Goal: Transaction & Acquisition: Purchase product/service

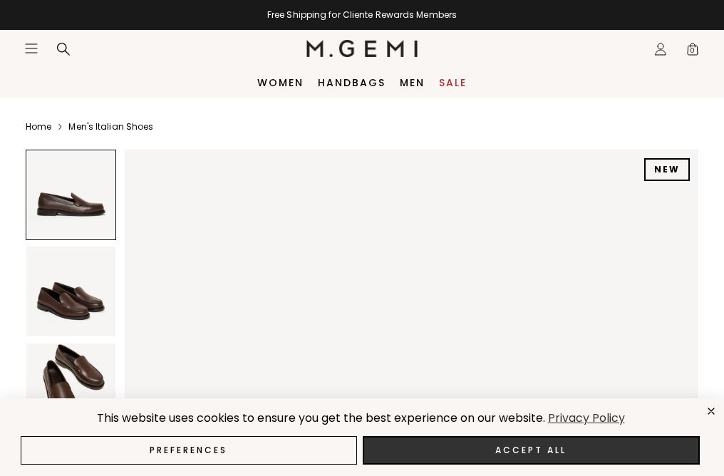
click at [481, 444] on button "Accept All" at bounding box center [532, 450] width 338 height 29
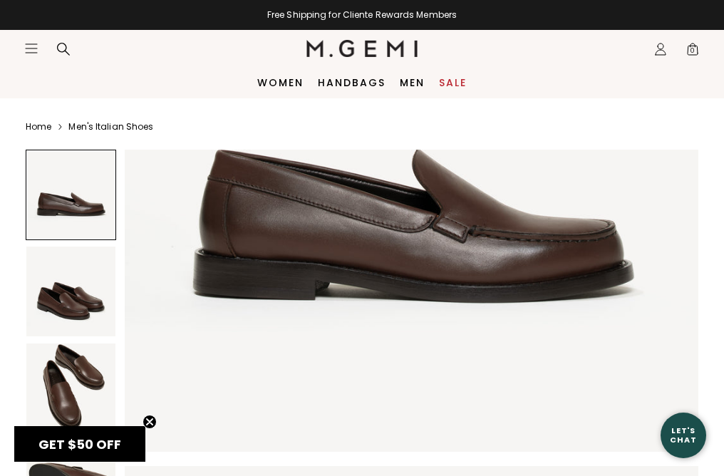
click at [71, 395] on img at bounding box center [70, 388] width 89 height 89
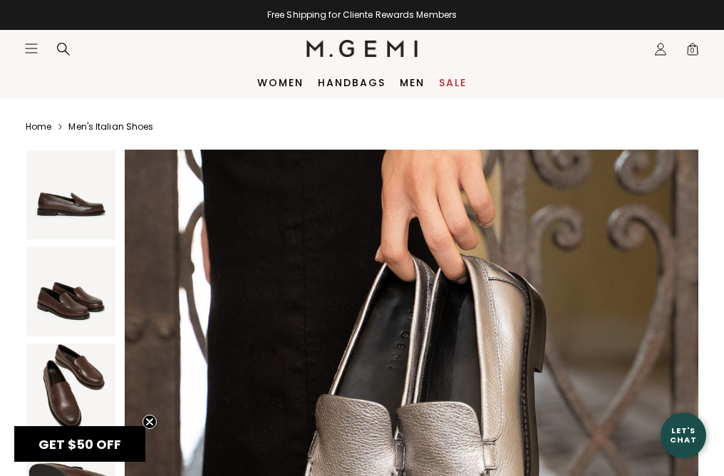
scroll to position [2953, 0]
click at [286, 88] on link "Women" at bounding box center [280, 82] width 46 height 11
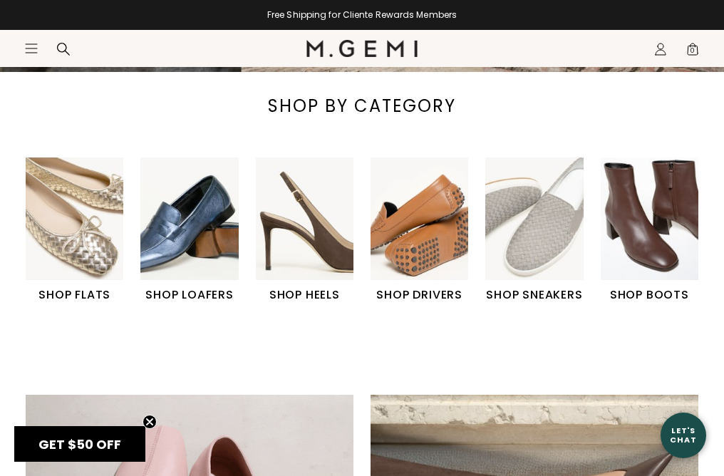
scroll to position [339, 0]
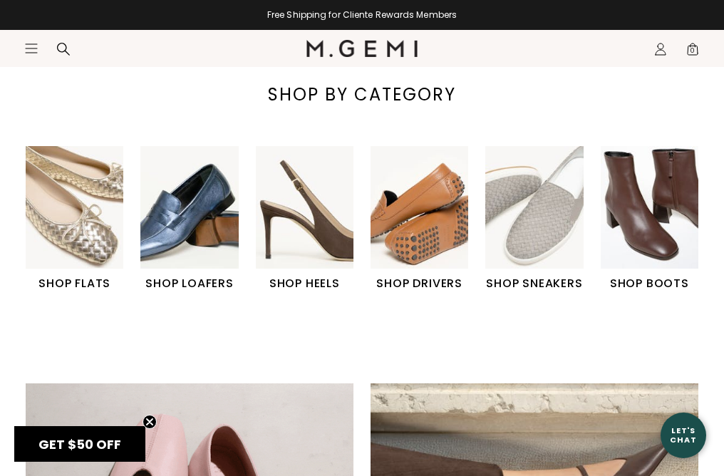
click at [184, 235] on img "2 / 6" at bounding box center [189, 207] width 98 height 123
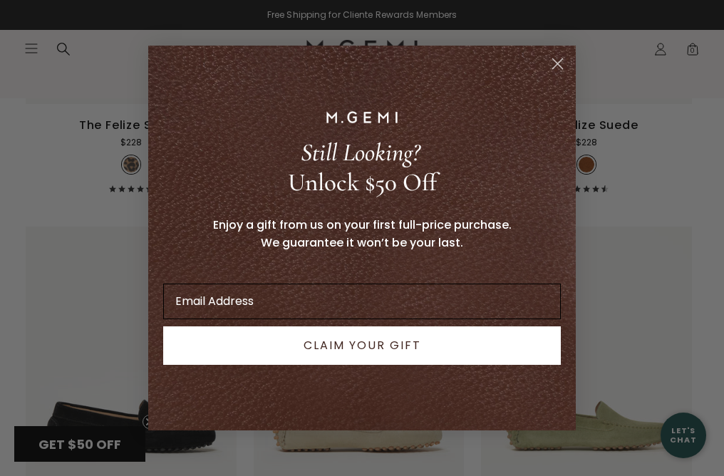
click at [460, 300] on input "Email Address" at bounding box center [362, 302] width 398 height 36
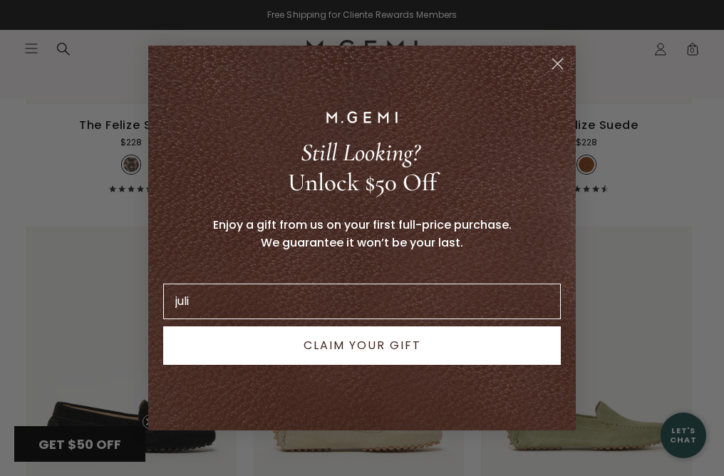
type input "juli"
click at [557, 66] on circle "Close dialog" at bounding box center [558, 64] width 24 height 24
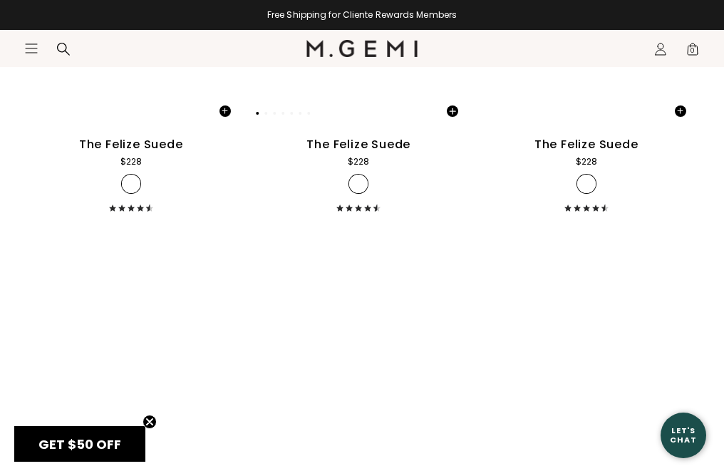
scroll to position [3646, 0]
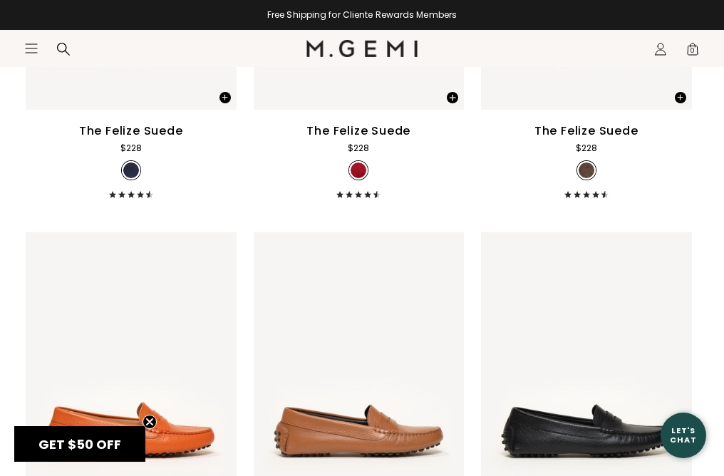
click at [146, 421] on circle "Close teaser" at bounding box center [150, 423] width 14 height 14
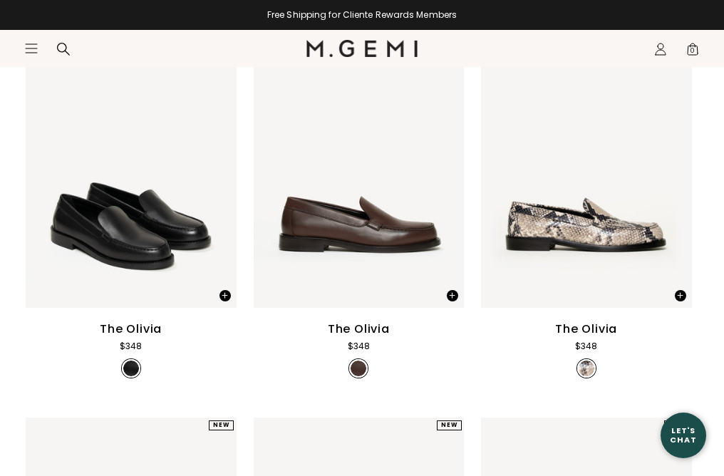
scroll to position [261, 0]
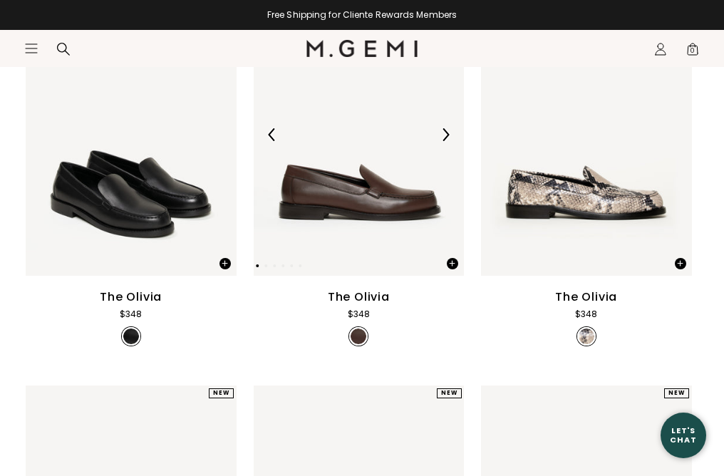
click at [378, 207] on img at bounding box center [359, 135] width 211 height 282
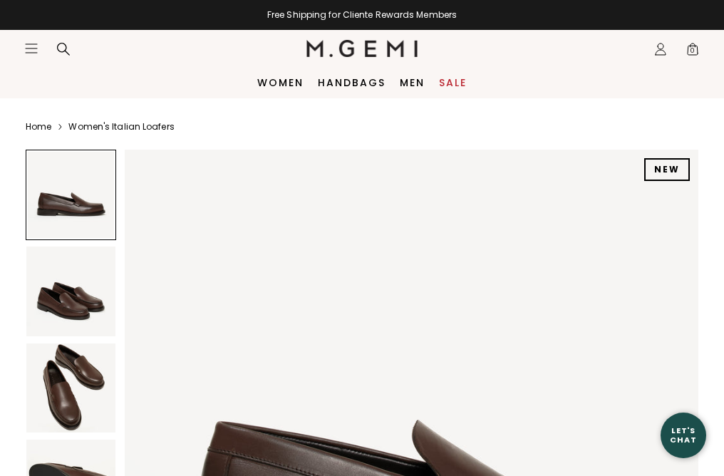
click at [91, 366] on img at bounding box center [70, 388] width 89 height 89
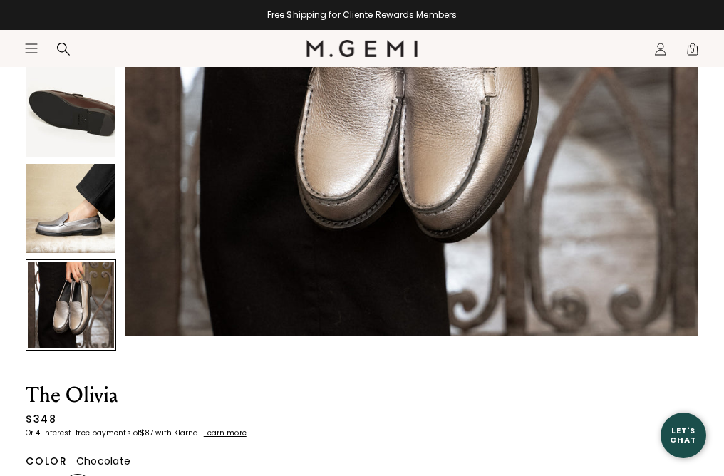
scroll to position [376, 0]
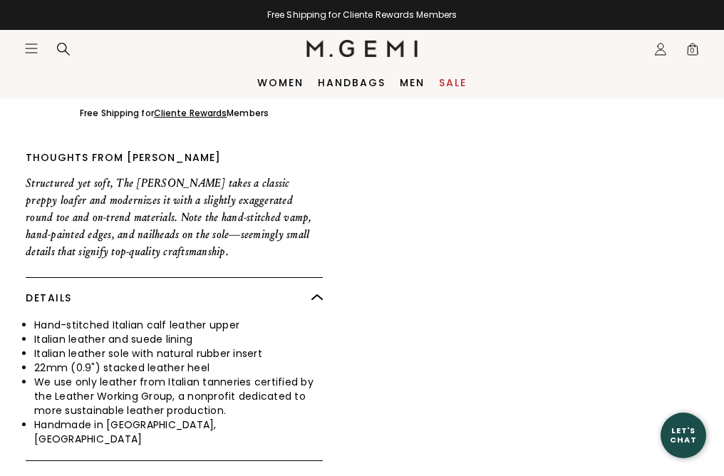
scroll to position [752, 0]
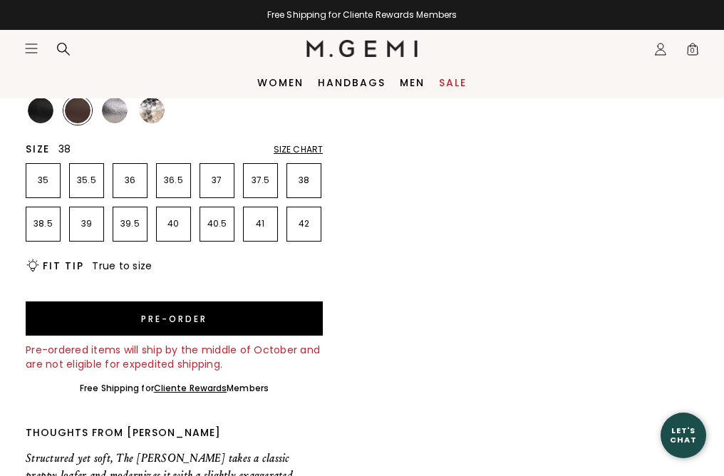
click at [308, 187] on li "38" at bounding box center [304, 180] width 35 height 35
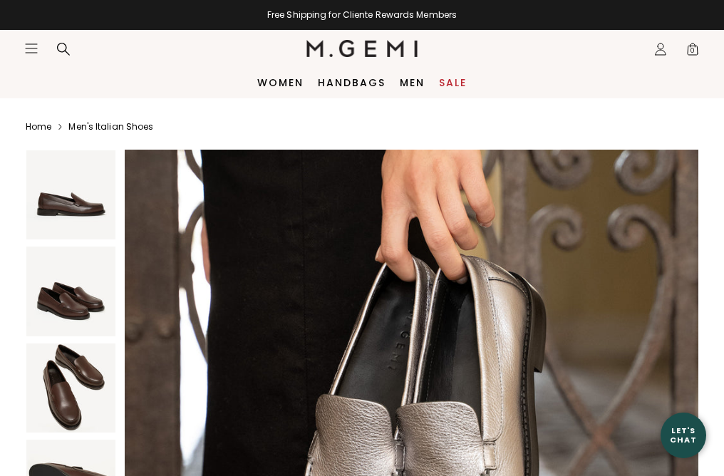
scroll to position [0, 0]
click at [65, 385] on img at bounding box center [70, 388] width 89 height 89
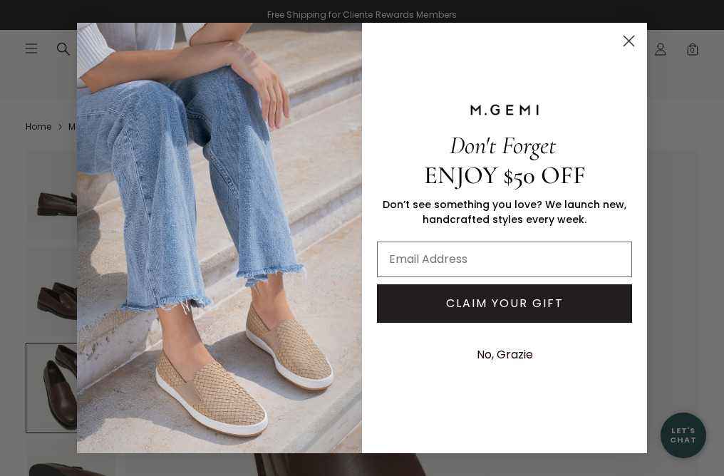
click at [635, 43] on circle "Close dialog" at bounding box center [629, 41] width 24 height 24
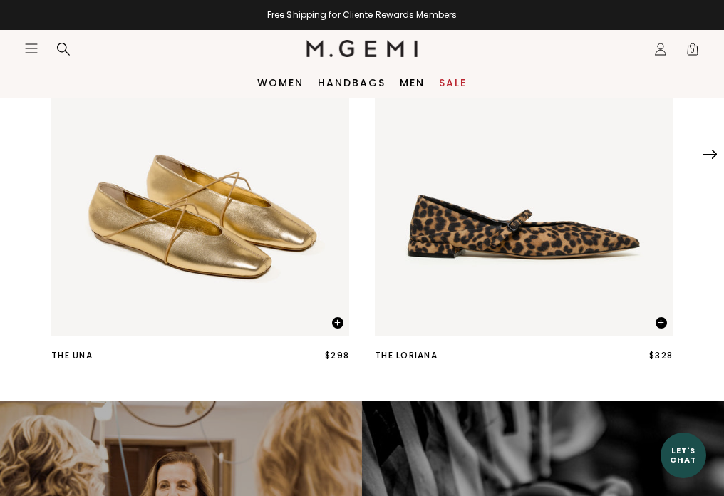
scroll to position [652, 0]
